Goal: Book appointment/travel/reservation

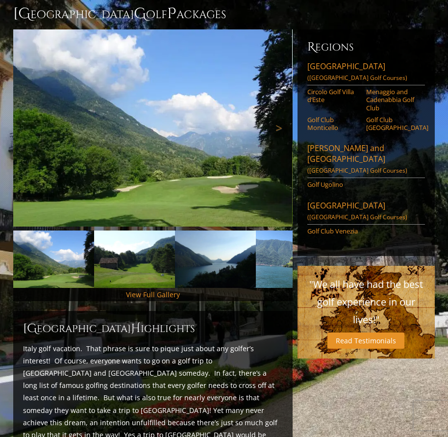
scroll to position [98, 0]
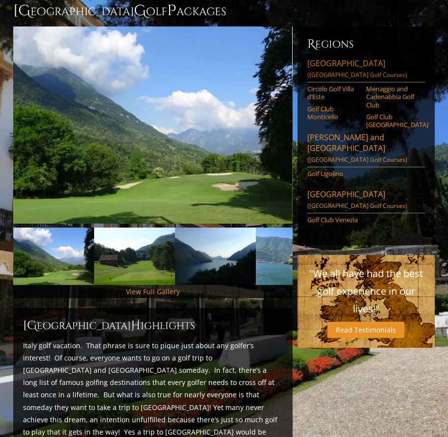
click at [320, 58] on link "Lake Como (Italy Golf Courses)" at bounding box center [367, 70] width 118 height 25
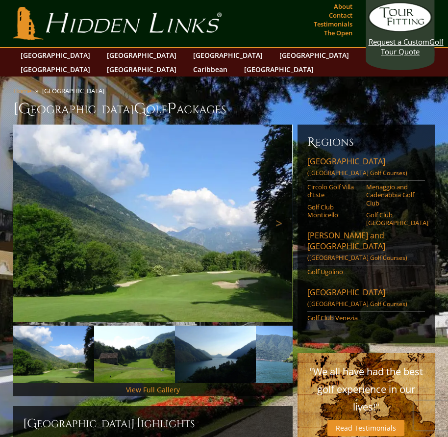
scroll to position [49, 0]
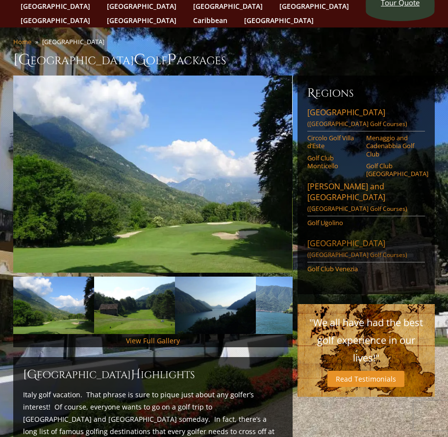
click at [326, 238] on link "Venice (Italy Golf Courses)" at bounding box center [367, 250] width 118 height 25
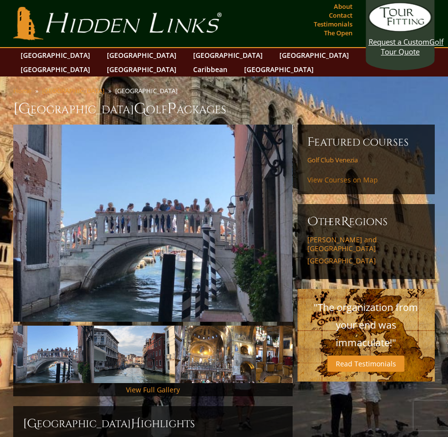
click at [337, 175] on link "View Courses on Map" at bounding box center [343, 179] width 71 height 9
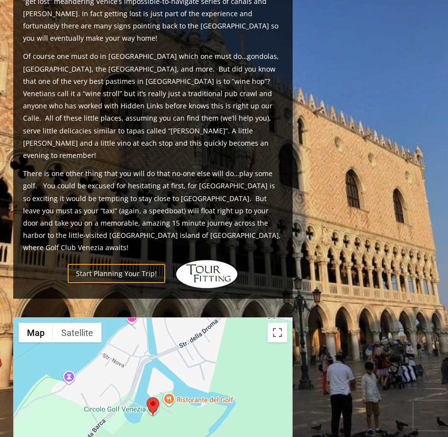
scroll to position [567, 0]
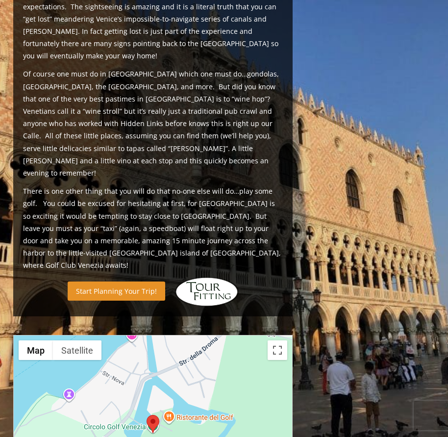
click at [148, 282] on link "Start Planning Your Trip!" at bounding box center [117, 291] width 98 height 19
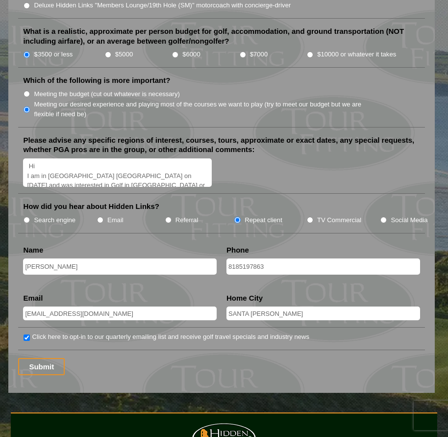
scroll to position [1404, 0]
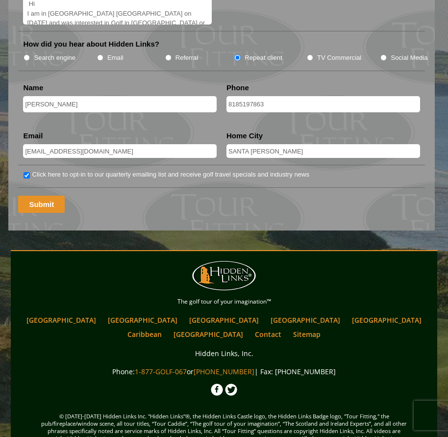
click at [46, 196] on input "Submit" at bounding box center [41, 204] width 47 height 17
